Goal: Task Accomplishment & Management: Manage account settings

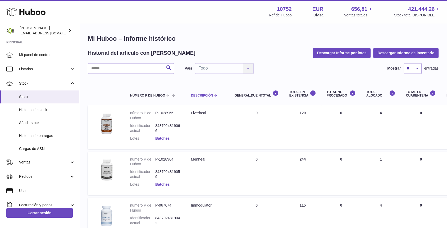
click at [198, 95] on span "Descripción" at bounding box center [202, 95] width 22 height 3
click at [200, 92] on th "Descripción" at bounding box center [207, 92] width 43 height 21
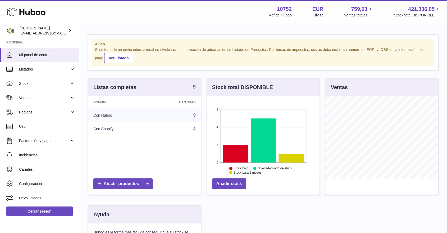
scroll to position [83, 113]
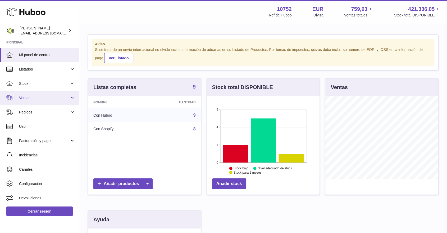
click at [47, 96] on span "Ventas" at bounding box center [44, 97] width 51 height 5
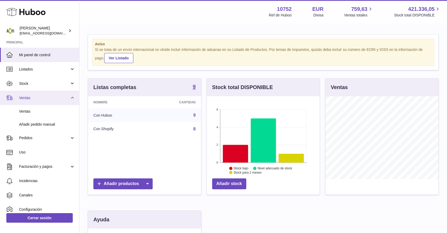
click at [47, 96] on span "Ventas" at bounding box center [44, 97] width 51 height 5
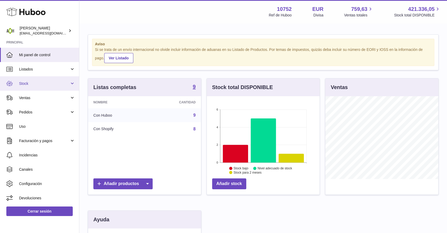
click at [40, 84] on span "Stock" at bounding box center [44, 83] width 51 height 5
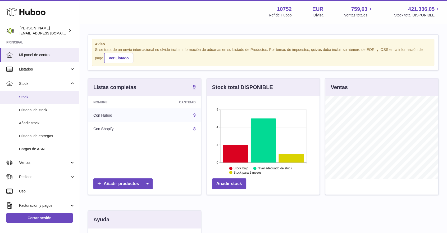
click at [38, 99] on span "Stock" at bounding box center [47, 96] width 56 height 5
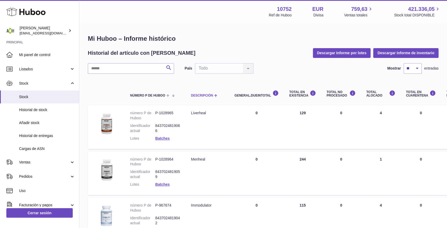
click at [195, 97] on span "Descripción" at bounding box center [202, 95] width 22 height 3
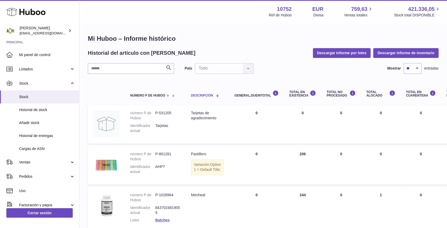
click at [195, 97] on span "Descripción" at bounding box center [202, 95] width 22 height 3
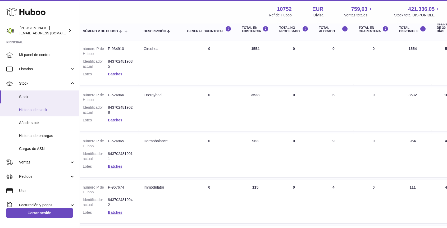
scroll to position [29, 47]
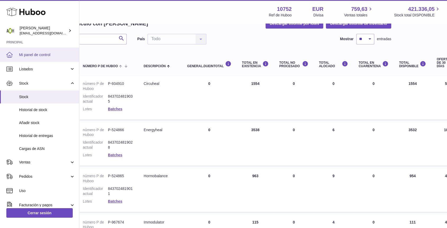
click at [37, 52] on span "Mi panel de control" at bounding box center [47, 54] width 56 height 5
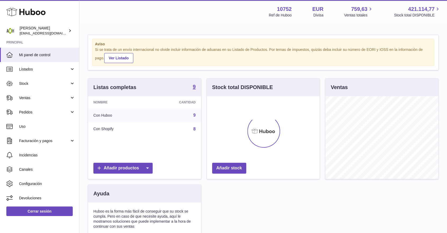
scroll to position [83, 113]
